Goal: Complete application form

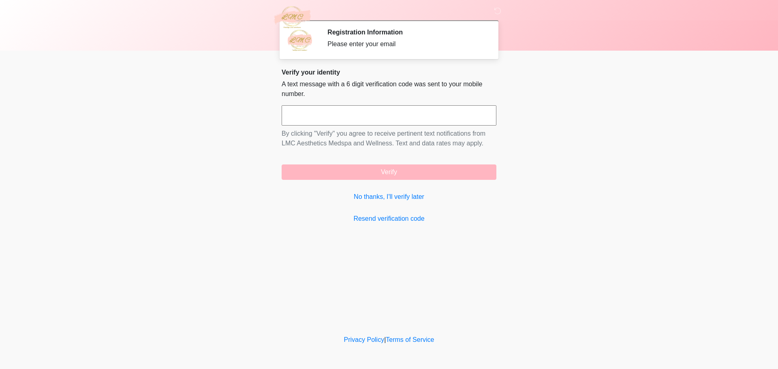
drag, startPoint x: 304, startPoint y: 78, endPoint x: 388, endPoint y: 98, distance: 86.7
click at [388, 98] on div "Verify your identity A text message with a 6 digit verification code was sent t…" at bounding box center [389, 145] width 215 height 155
click at [388, 98] on p "A text message with a 6 digit verification code was sent to your mobile number." at bounding box center [389, 88] width 215 height 19
click at [381, 197] on link "No thanks, I'll verify later" at bounding box center [389, 197] width 215 height 10
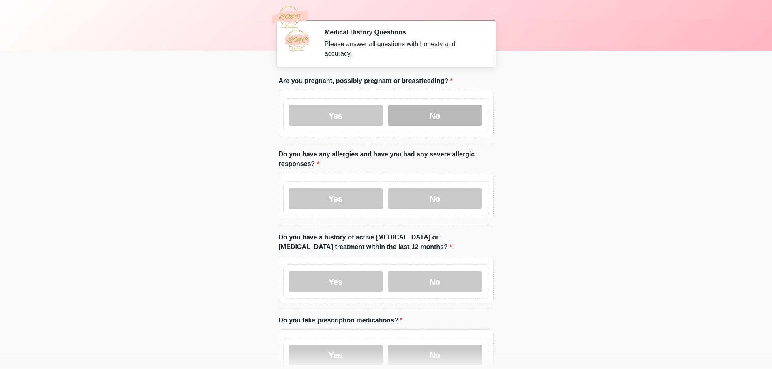
click at [425, 105] on label "No" at bounding box center [435, 115] width 94 height 20
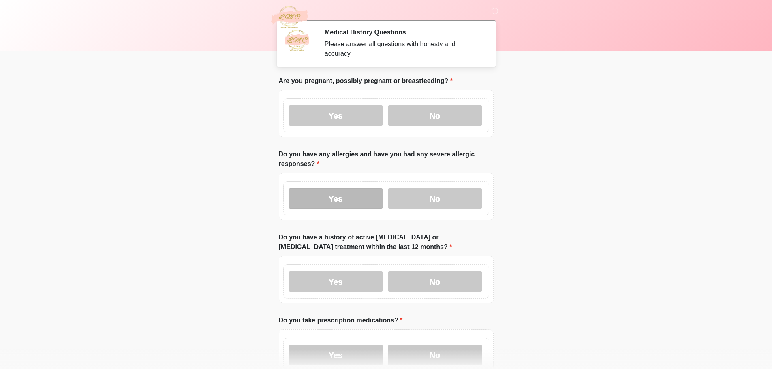
click at [338, 194] on label "Yes" at bounding box center [336, 198] width 94 height 20
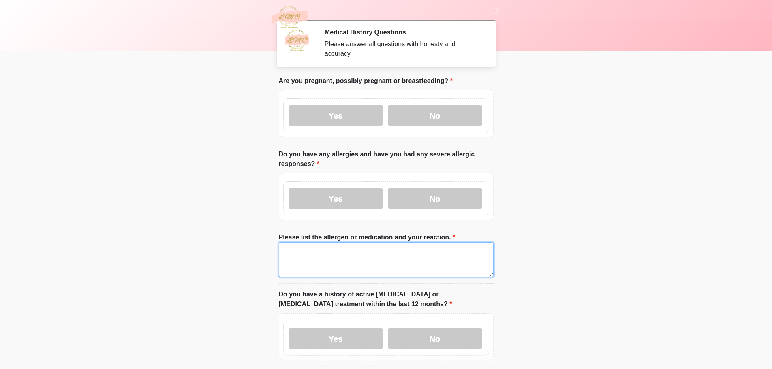
click at [362, 255] on textarea "Please list the allergen or medication and your reaction." at bounding box center [386, 259] width 215 height 35
type textarea "**********"
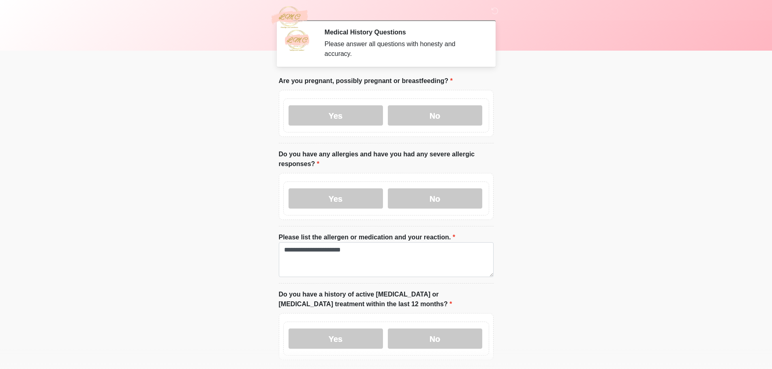
click at [588, 236] on body "Medical History Questions Please answer all questions with honesty and accuracy…" at bounding box center [386, 184] width 772 height 369
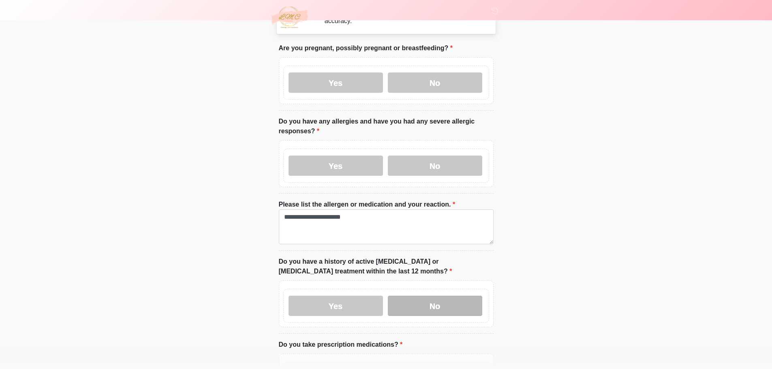
scroll to position [81, 0]
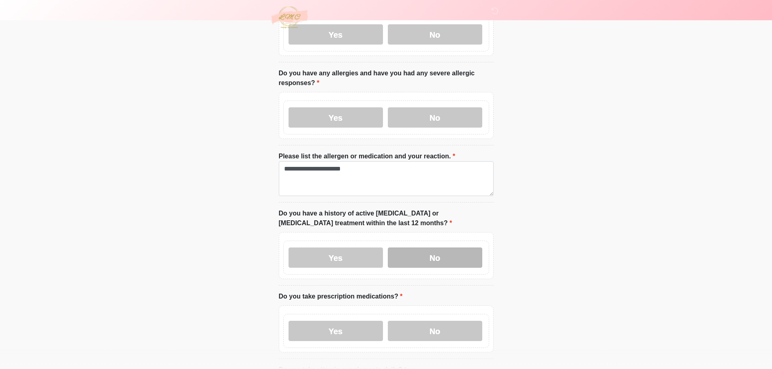
click at [440, 250] on label "No" at bounding box center [435, 258] width 94 height 20
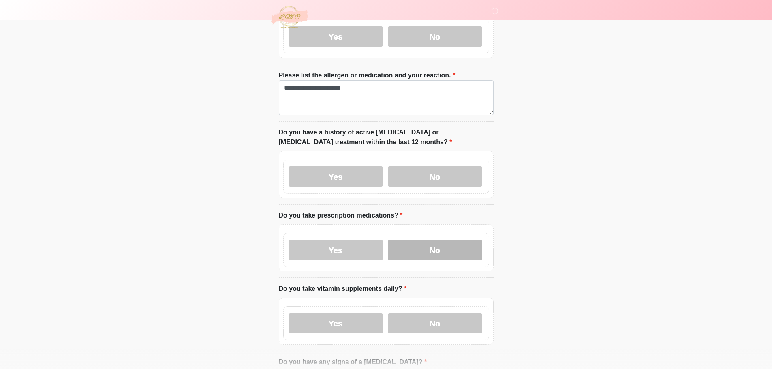
click at [446, 250] on label "No" at bounding box center [435, 250] width 94 height 20
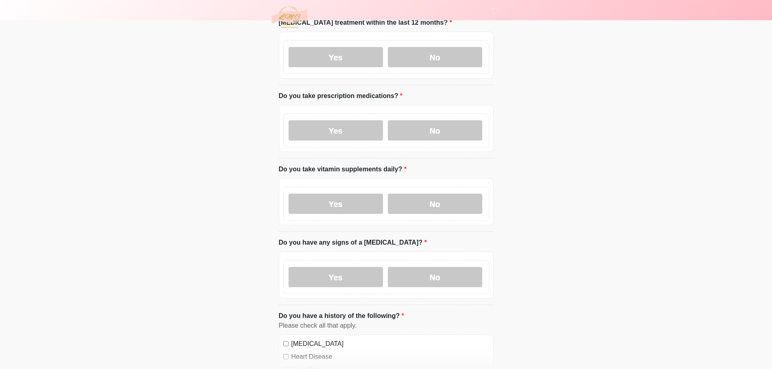
scroll to position [324, 0]
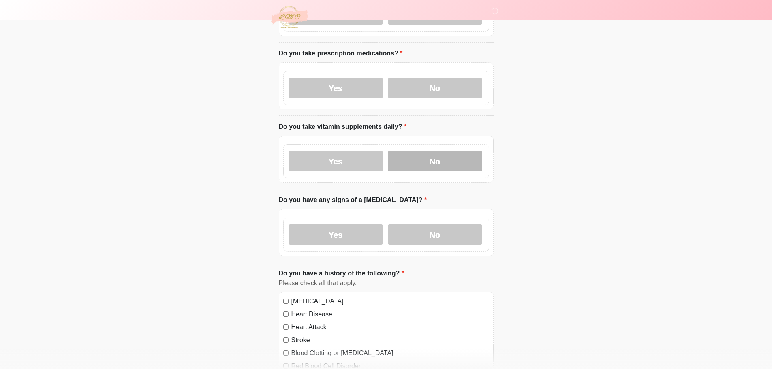
click at [419, 154] on label "No" at bounding box center [435, 161] width 94 height 20
click at [438, 225] on label "No" at bounding box center [435, 235] width 94 height 20
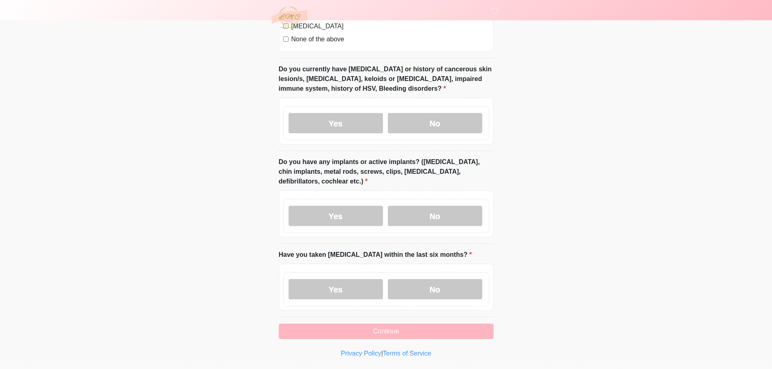
scroll to position [729, 0]
click at [421, 117] on label "No" at bounding box center [435, 123] width 94 height 20
click at [428, 205] on label "No" at bounding box center [435, 215] width 94 height 20
click at [431, 280] on label "No" at bounding box center [435, 289] width 94 height 20
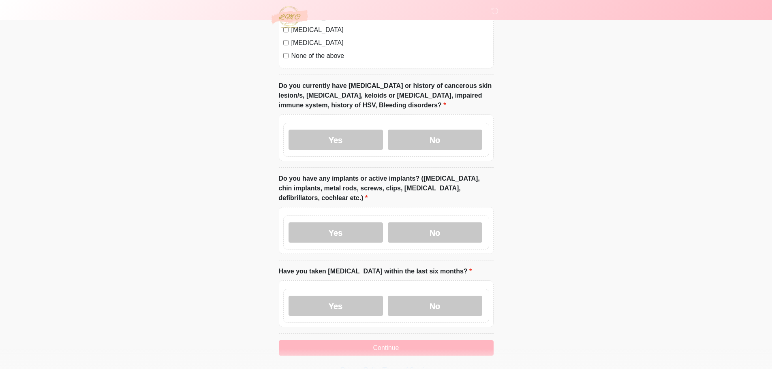
scroll to position [735, 0]
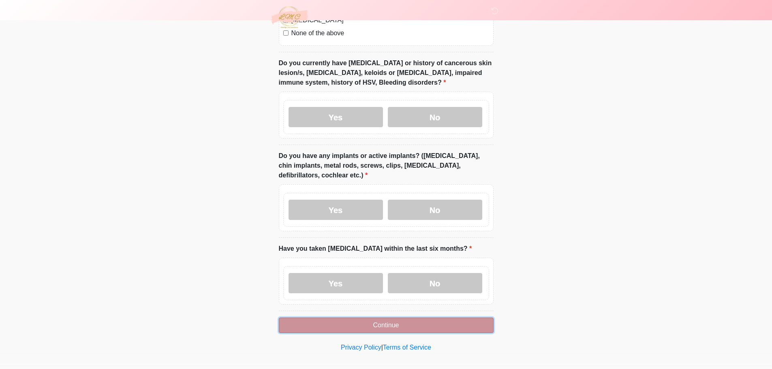
click at [418, 318] on button "Continue" at bounding box center [386, 325] width 215 height 15
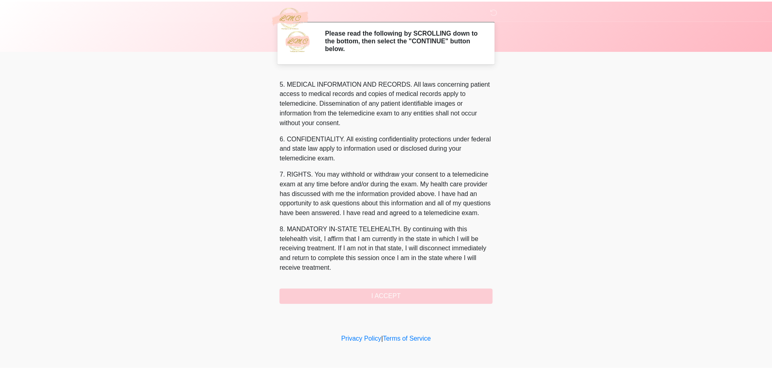
scroll to position [273, 0]
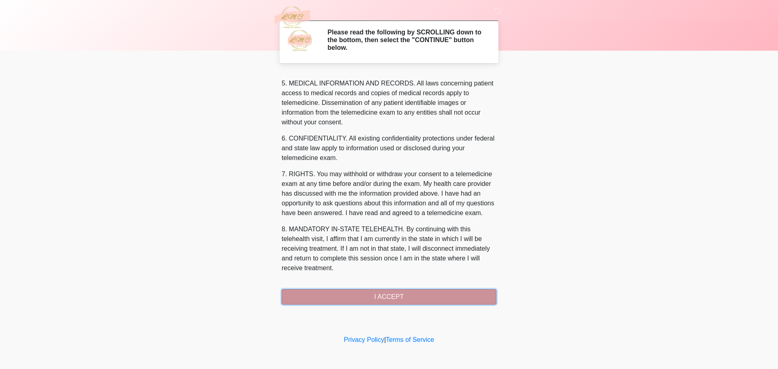
click at [392, 299] on button "I ACCEPT" at bounding box center [389, 296] width 215 height 15
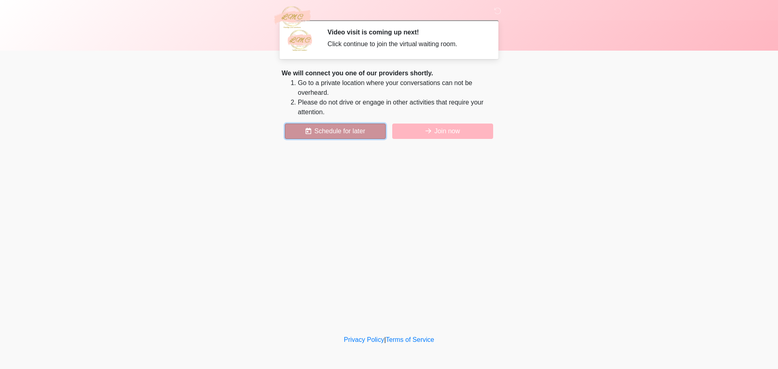
click at [364, 129] on button "Schedule for later" at bounding box center [335, 131] width 101 height 15
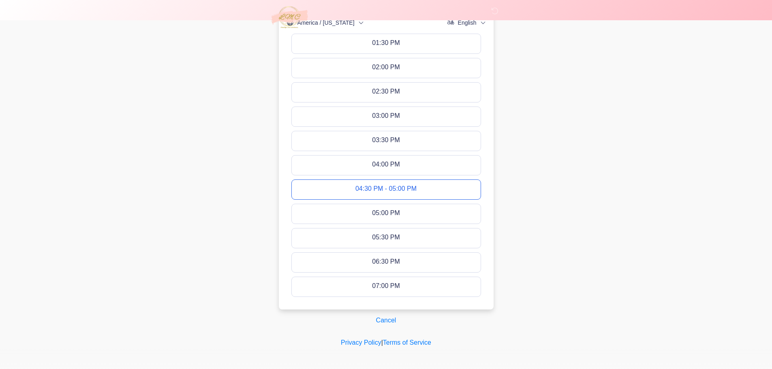
scroll to position [339, 0]
click at [389, 317] on button "Cancel" at bounding box center [386, 318] width 31 height 15
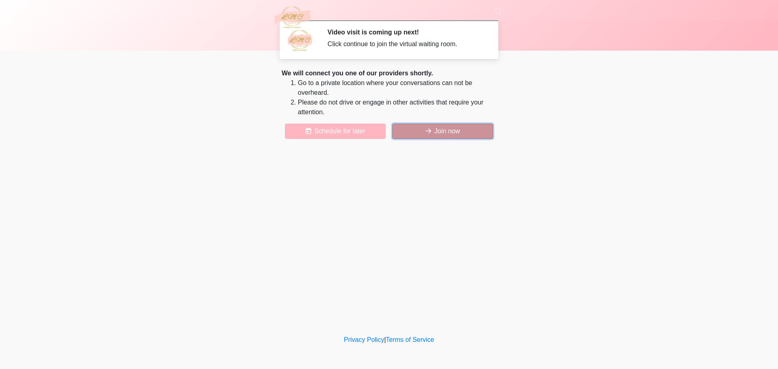
click at [425, 134] on icon at bounding box center [428, 131] width 6 height 6
